Goal: Book appointment/travel/reservation

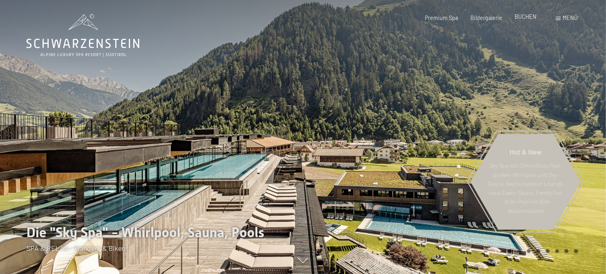
click at [521, 17] on span "BUCHEN" at bounding box center [525, 16] width 22 height 7
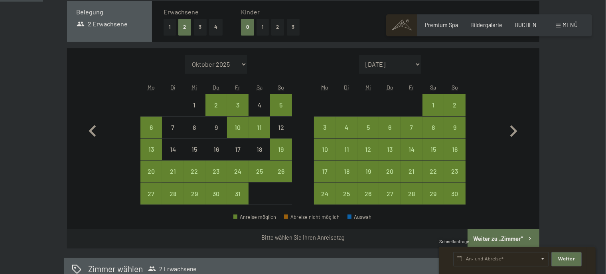
scroll to position [196, 0]
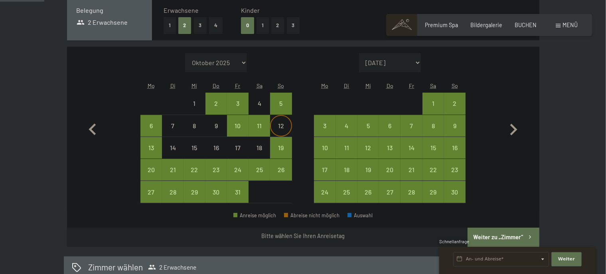
click at [277, 122] on div "12" at bounding box center [281, 132] width 20 height 20
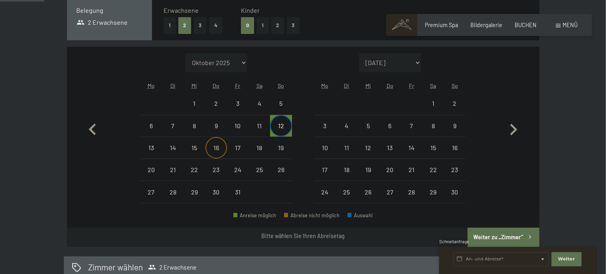
click at [223, 148] on div "16" at bounding box center [216, 154] width 20 height 20
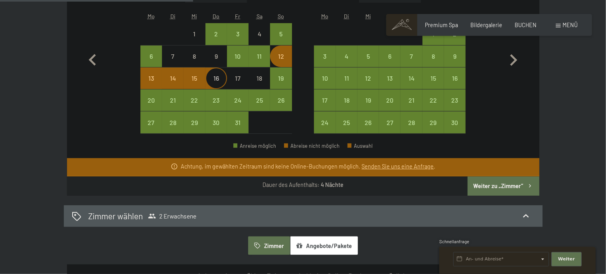
scroll to position [281, 0]
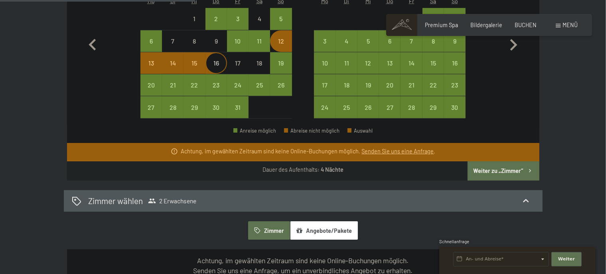
click at [340, 226] on button "Angebote/Pakete" at bounding box center [324, 230] width 68 height 18
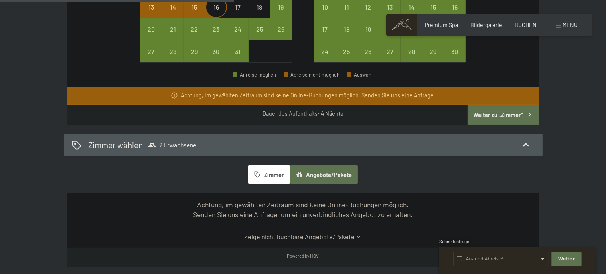
scroll to position [351, 0]
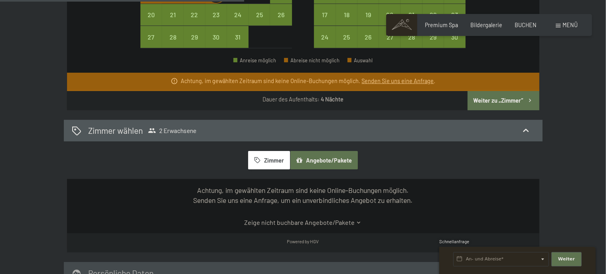
click at [266, 223] on link "Zeige nicht buchbare Angebote/Pakete" at bounding box center [303, 222] width 444 height 9
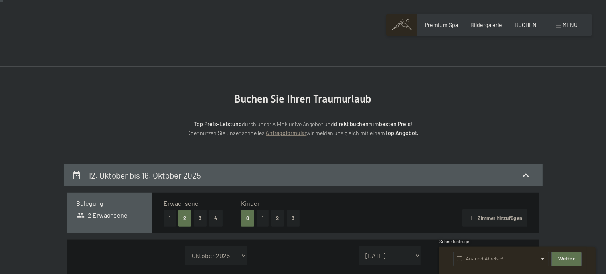
scroll to position [0, 0]
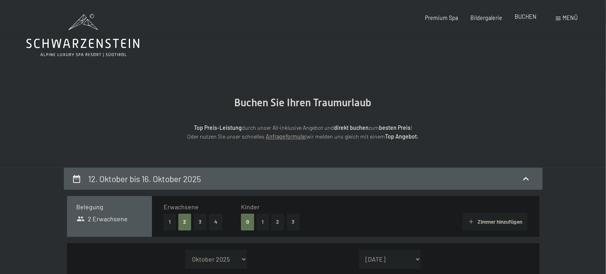
click at [529, 15] on span "BUCHEN" at bounding box center [525, 16] width 22 height 7
click at [575, 17] on span "Menü" at bounding box center [570, 17] width 15 height 7
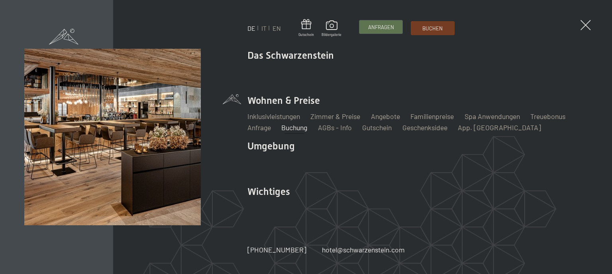
click at [385, 28] on span "Anfragen" at bounding box center [381, 27] width 26 height 7
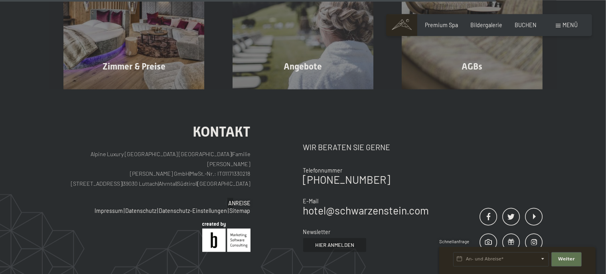
scroll to position [617, 0]
